Goal: Use online tool/utility: Utilize a website feature to perform a specific function

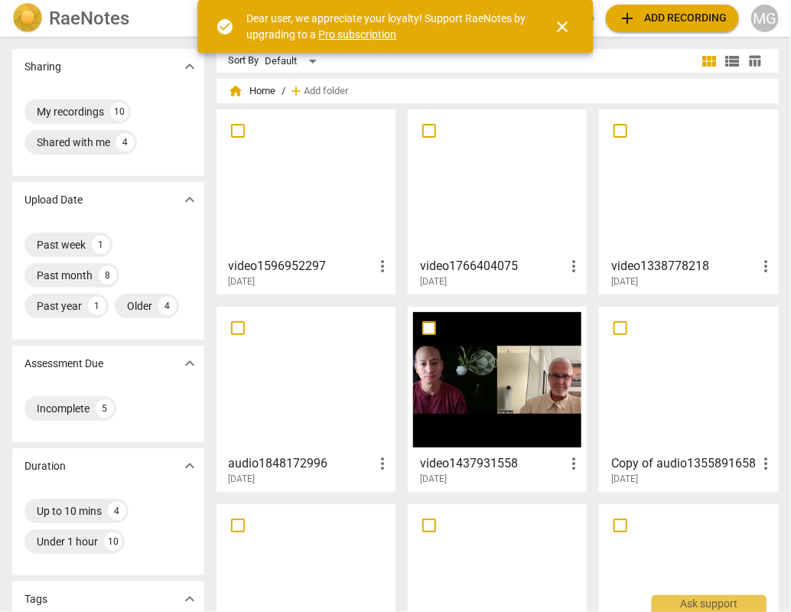
click at [659, 20] on span "add Add recording" at bounding box center [672, 18] width 109 height 18
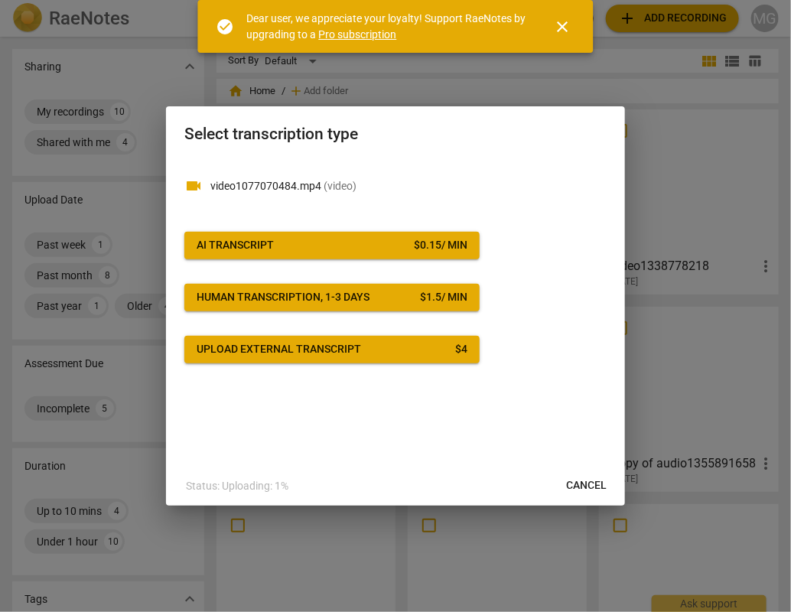
click at [278, 252] on span "AI Transcript $ 0.15 / min" at bounding box center [332, 245] width 271 height 15
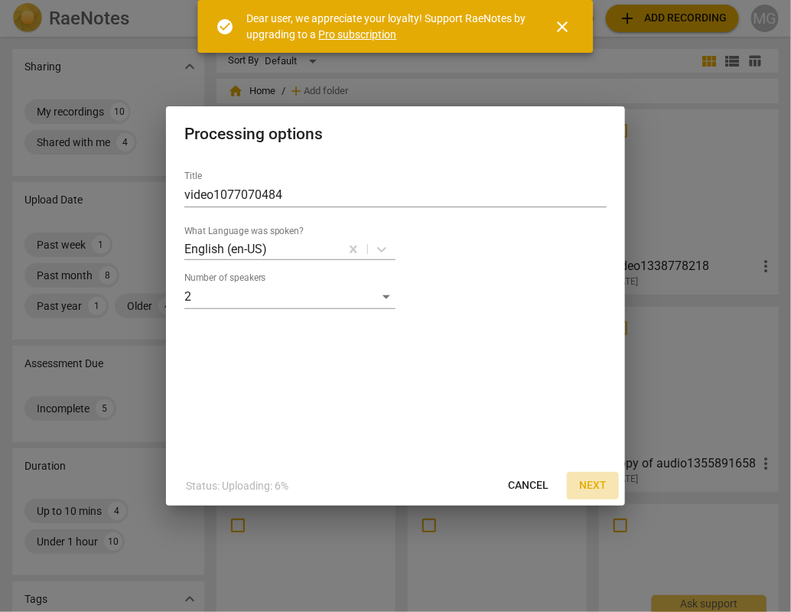
click at [590, 481] on span "Next" at bounding box center [593, 485] width 28 height 15
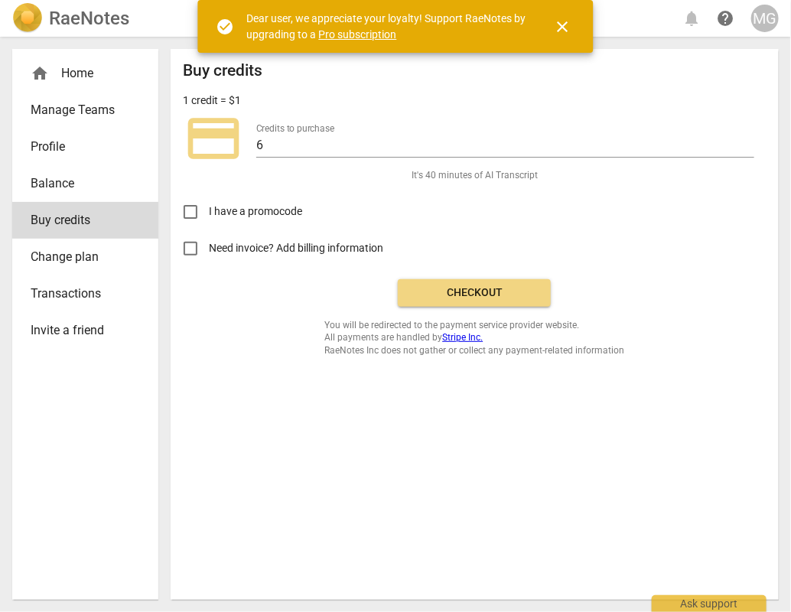
click at [469, 288] on span "Checkout" at bounding box center [474, 292] width 129 height 15
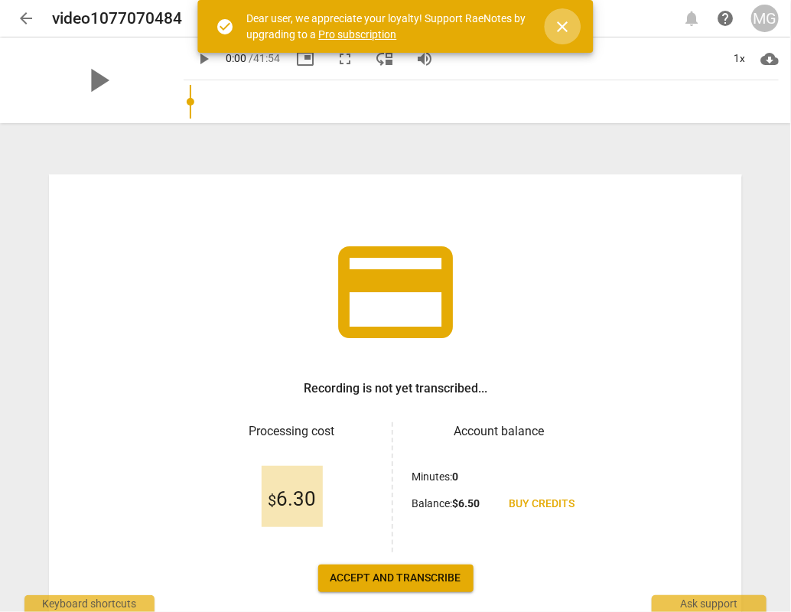
click at [570, 18] on span "close" at bounding box center [563, 27] width 18 height 18
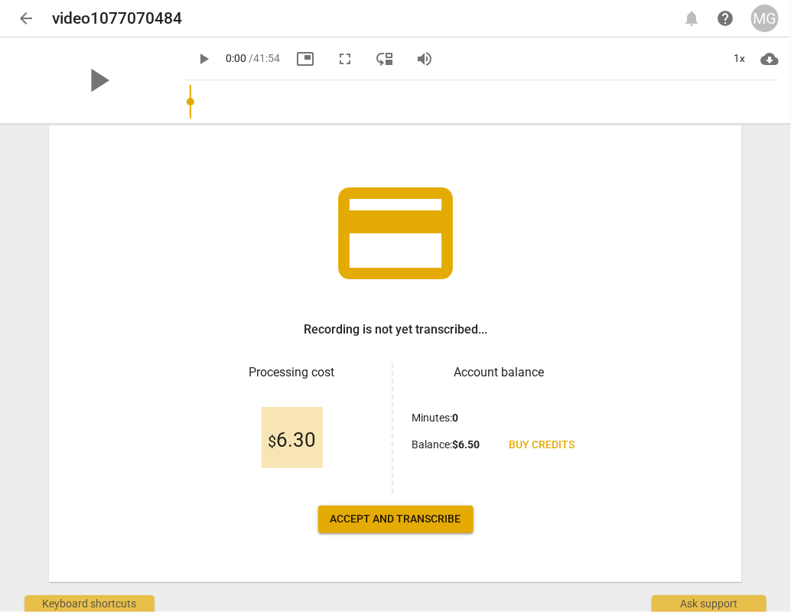
scroll to position [78, 0]
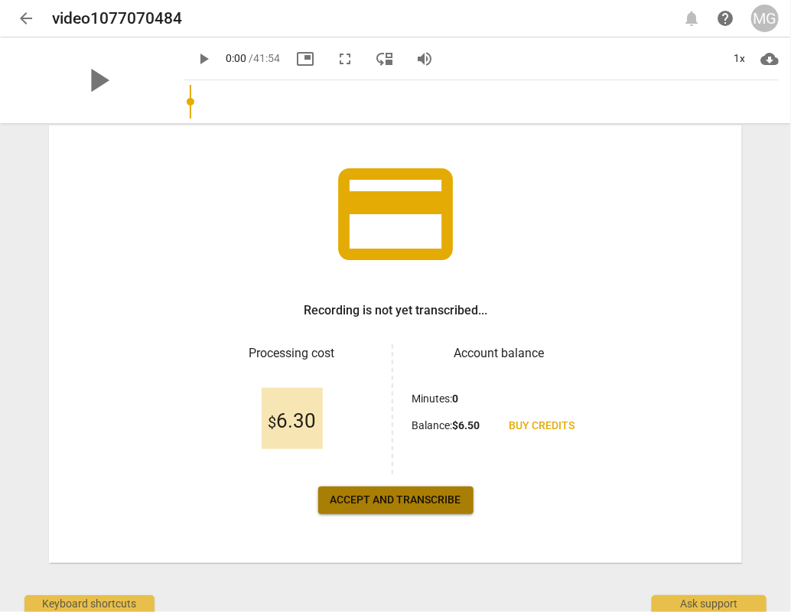
click at [375, 497] on span "Accept and transcribe" at bounding box center [396, 500] width 131 height 15
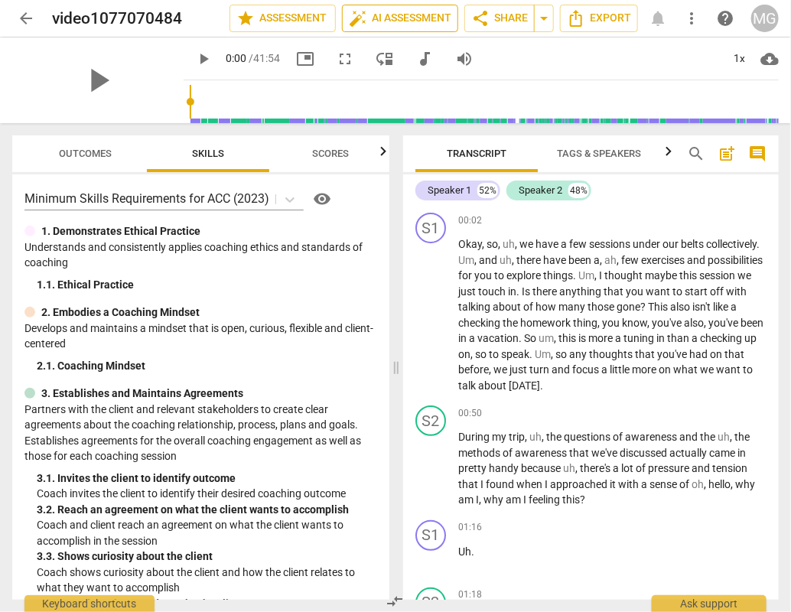
click at [396, 21] on span "auto_fix_high AI Assessment" at bounding box center [400, 18] width 103 height 18
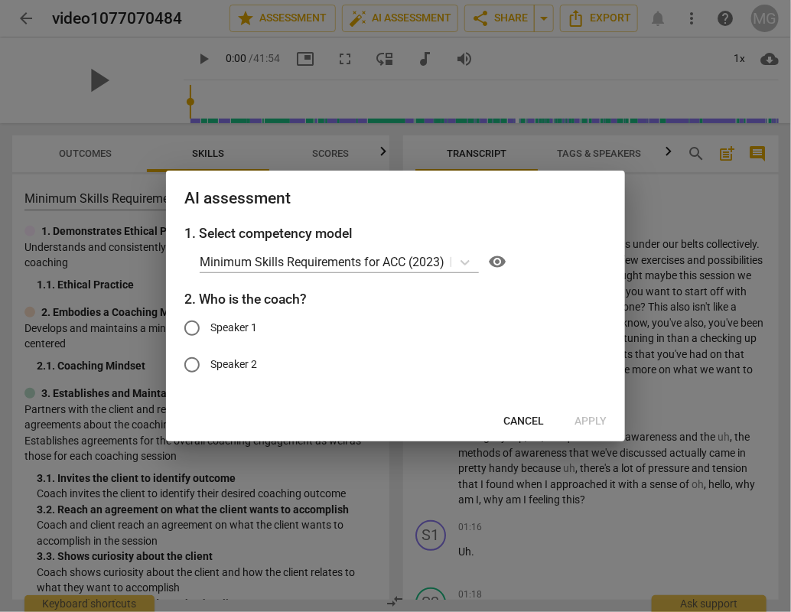
click at [533, 420] on span "Cancel" at bounding box center [523, 421] width 41 height 15
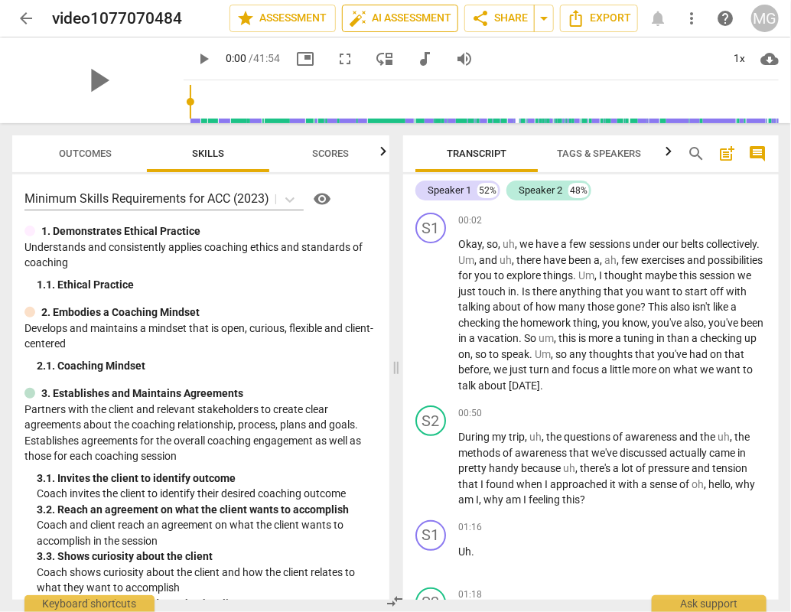
click at [412, 12] on span "auto_fix_high AI Assessment" at bounding box center [400, 18] width 103 height 18
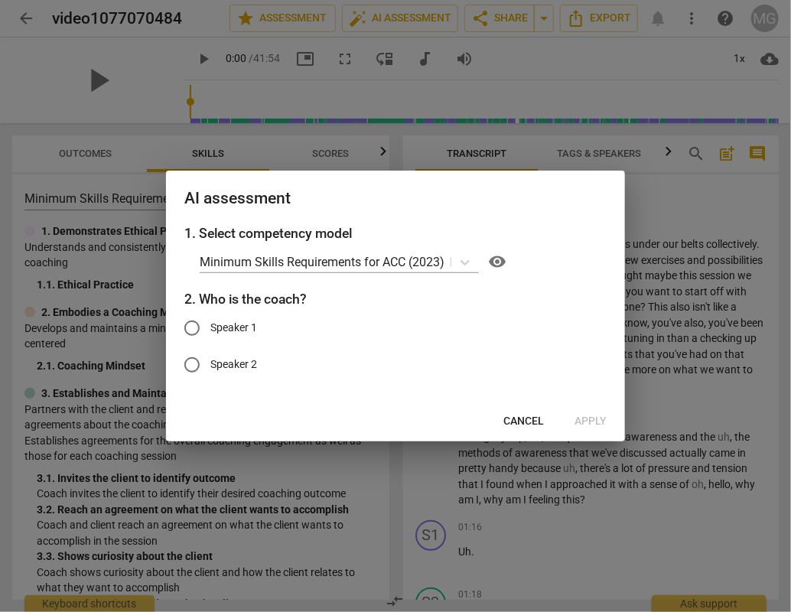
click at [190, 325] on input "Speaker 1" at bounding box center [192, 328] width 37 height 37
radio input "true"
click at [593, 421] on span "Apply" at bounding box center [591, 421] width 32 height 15
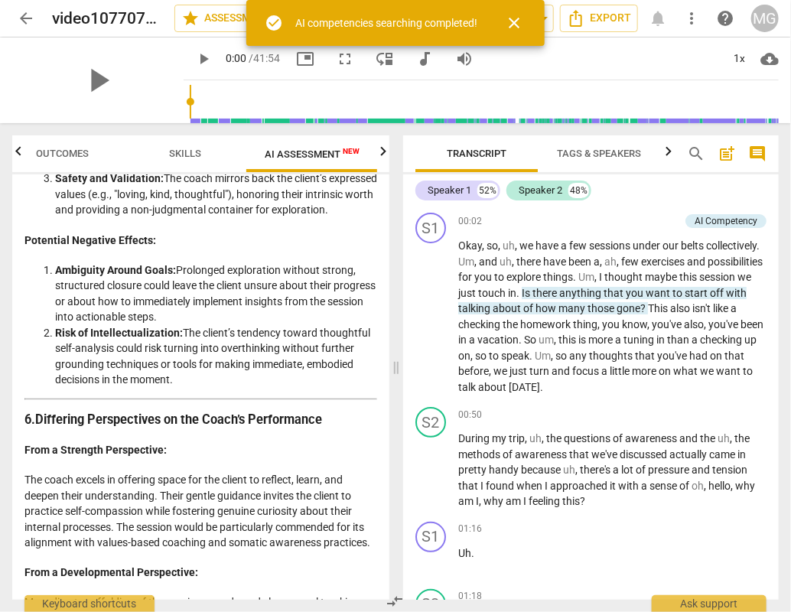
scroll to position [2164, 0]
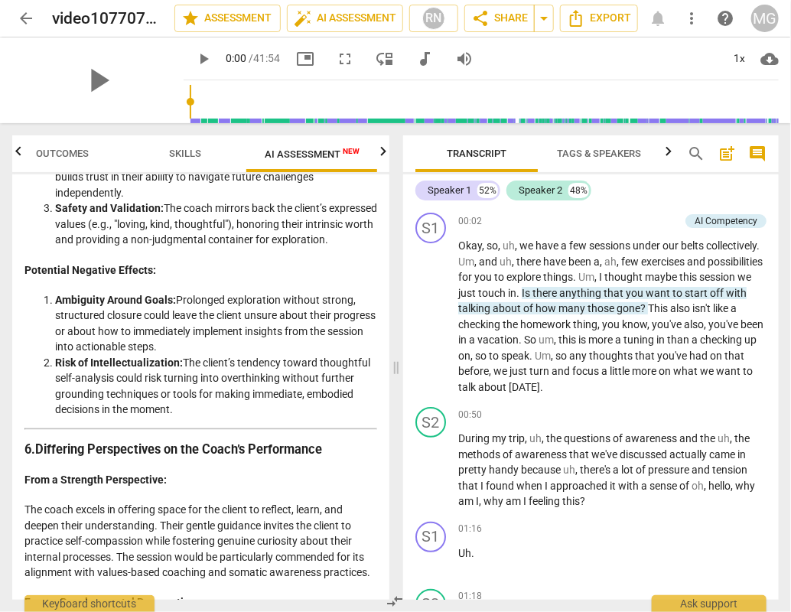
drag, startPoint x: 168, startPoint y: 287, endPoint x: 276, endPoint y: 287, distance: 108.7
click at [276, 248] on li "Safety and Validation: The coach mirrors back the client’s expressed values (e.…" at bounding box center [216, 223] width 322 height 47
drag, startPoint x: 276, startPoint y: 287, endPoint x: 170, endPoint y: 285, distance: 106.4
click at [170, 248] on li "Safety and Validation: The coach mirrors back the client’s expressed values (e.…" at bounding box center [216, 223] width 322 height 47
copy li "loving, kind, thoughtful"
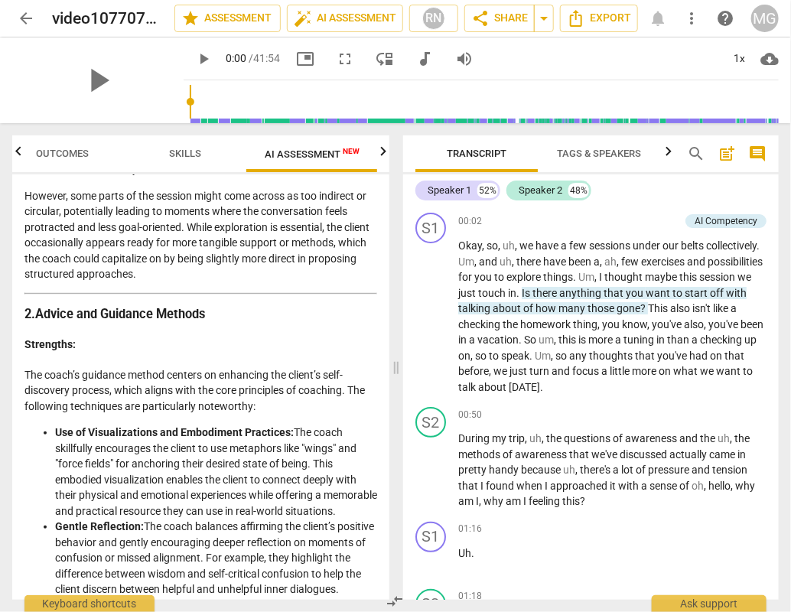
scroll to position [0, 0]
